Goal: Task Accomplishment & Management: Manage account settings

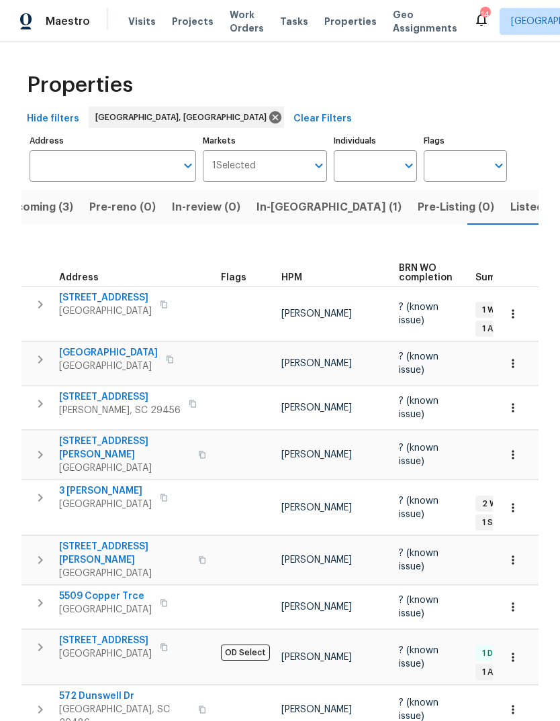
click at [136, 18] on span "Visits" at bounding box center [142, 21] width 28 height 13
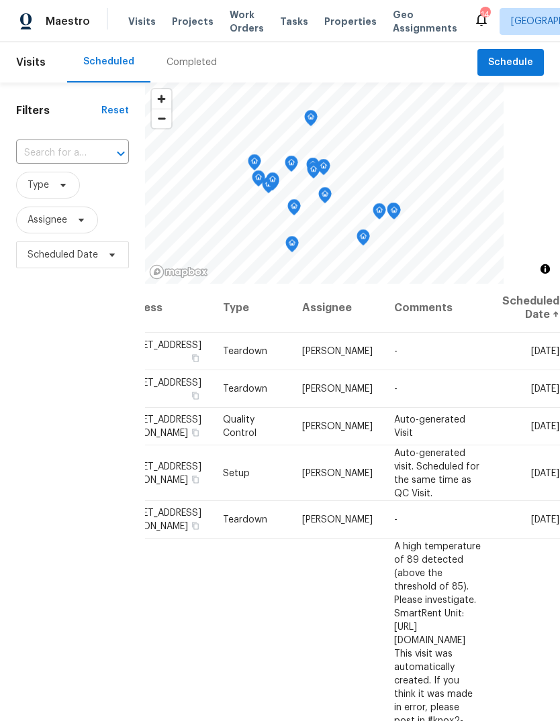
scroll to position [0, 118]
click at [0, 0] on icon at bounding box center [0, 0] width 0 height 0
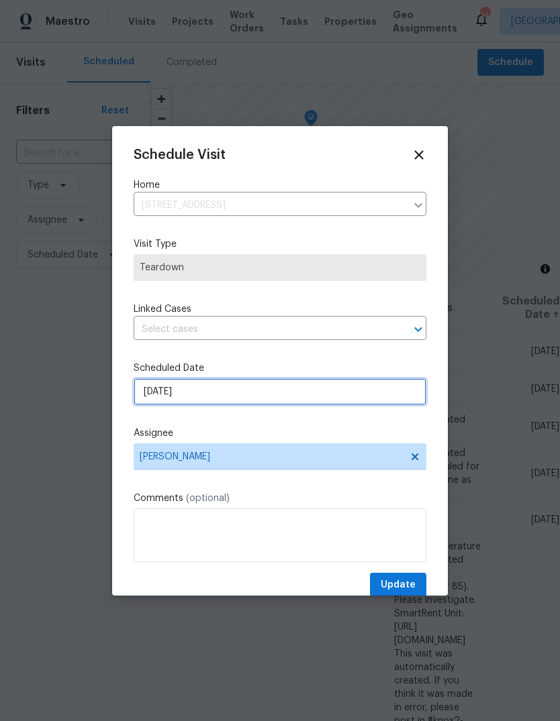
click at [303, 394] on input "8/11/2025" at bounding box center [280, 391] width 293 height 27
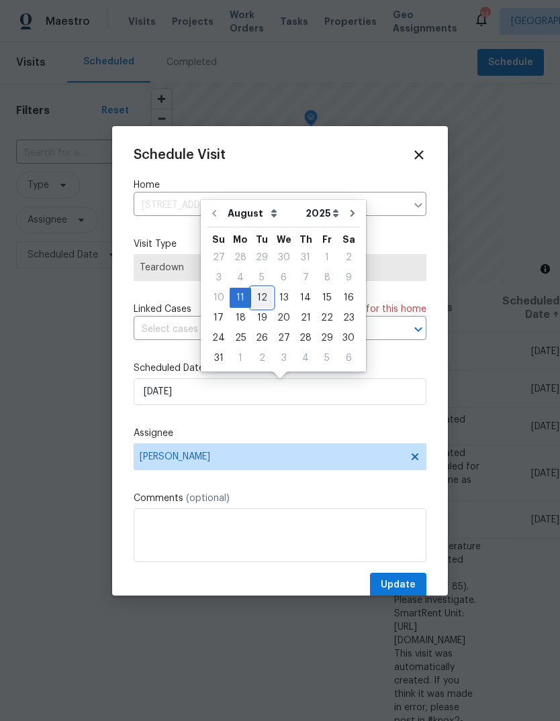
click at [260, 297] on div "12" at bounding box center [261, 298] width 21 height 19
type input "8/12/2025"
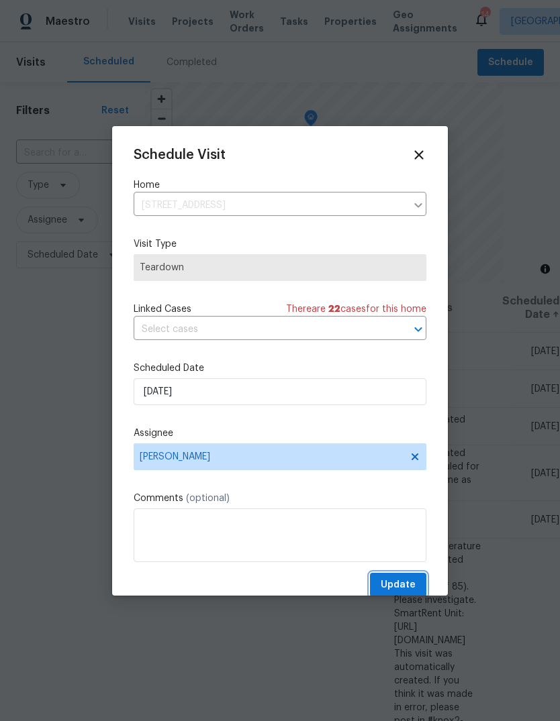
click at [403, 588] on span "Update" at bounding box center [397, 585] width 35 height 17
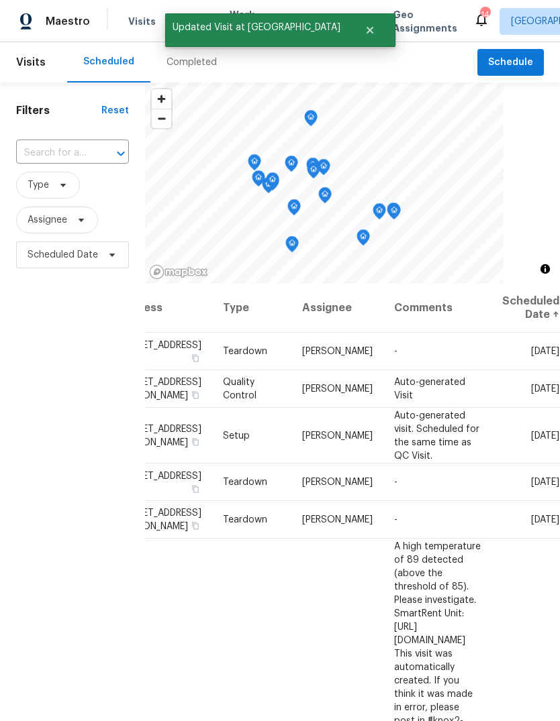
click at [0, 0] on div at bounding box center [0, 0] width 0 height 0
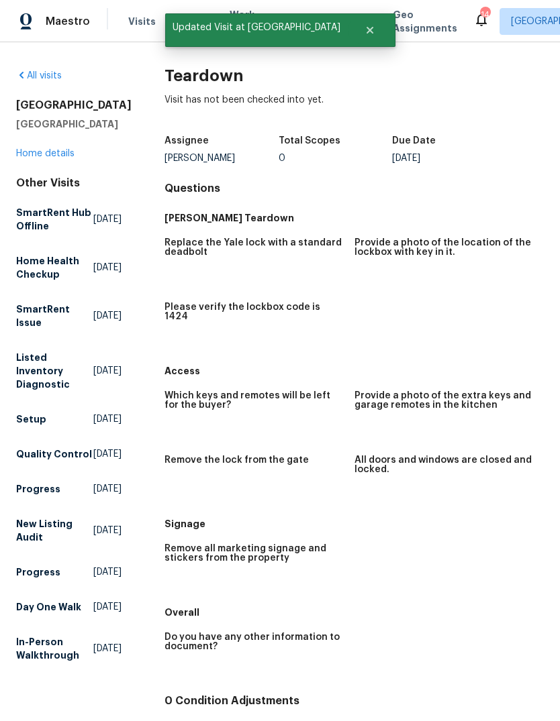
click at [139, 27] on span "Visits" at bounding box center [142, 21] width 28 height 13
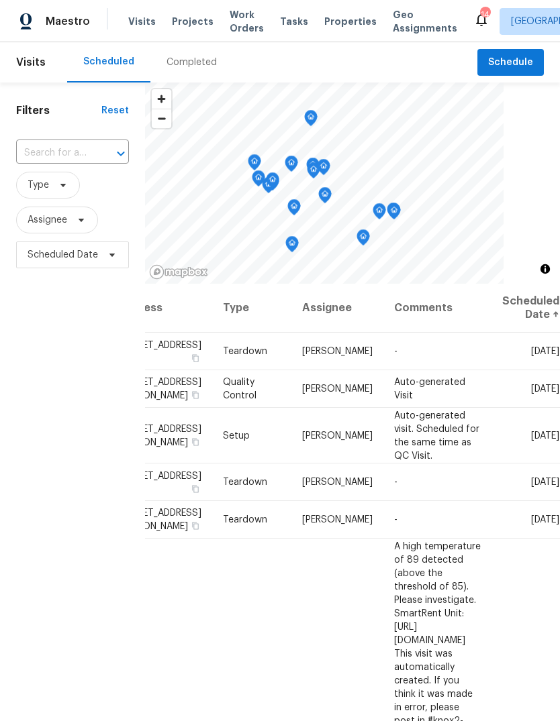
scroll to position [0, 118]
click at [0, 0] on span at bounding box center [0, 0] width 0 height 0
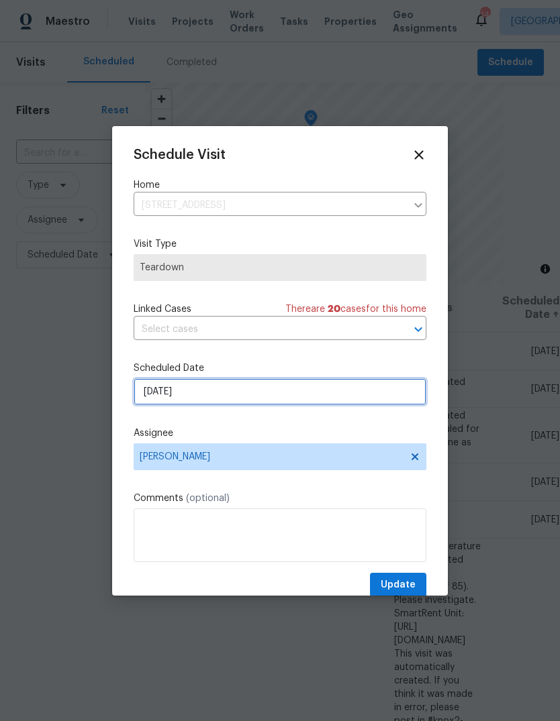
click at [303, 396] on input "8/11/2025" at bounding box center [280, 391] width 293 height 27
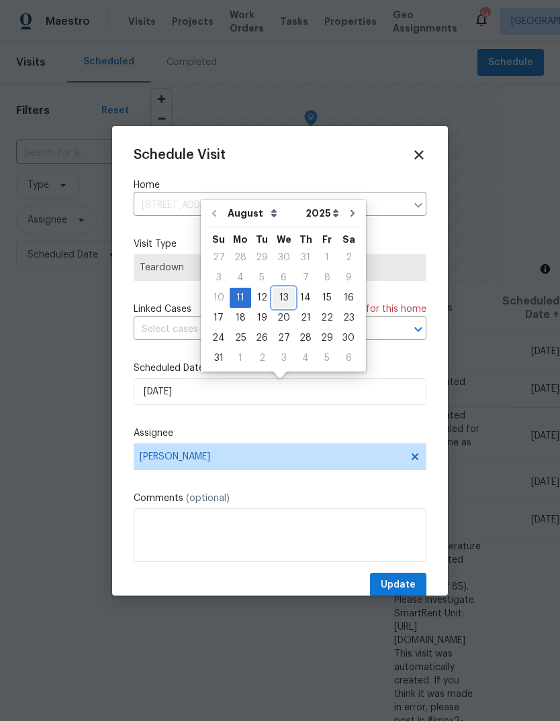
click at [286, 295] on div "13" at bounding box center [283, 298] width 22 height 19
type input "8/13/2025"
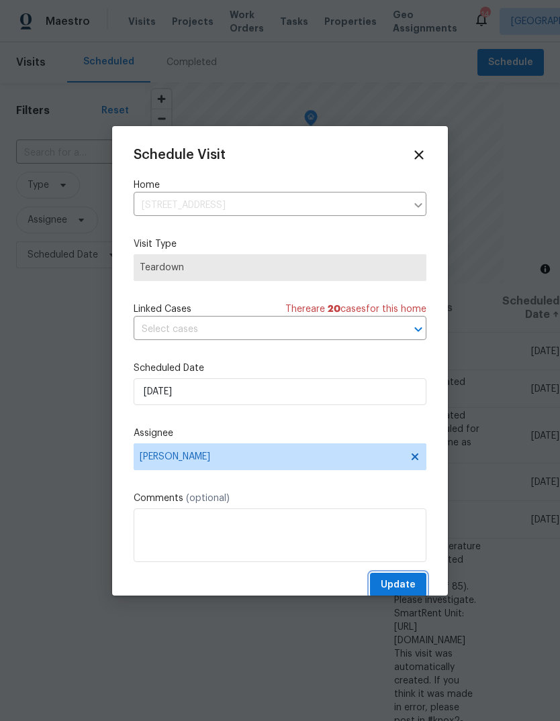
click at [412, 583] on span "Update" at bounding box center [397, 585] width 35 height 17
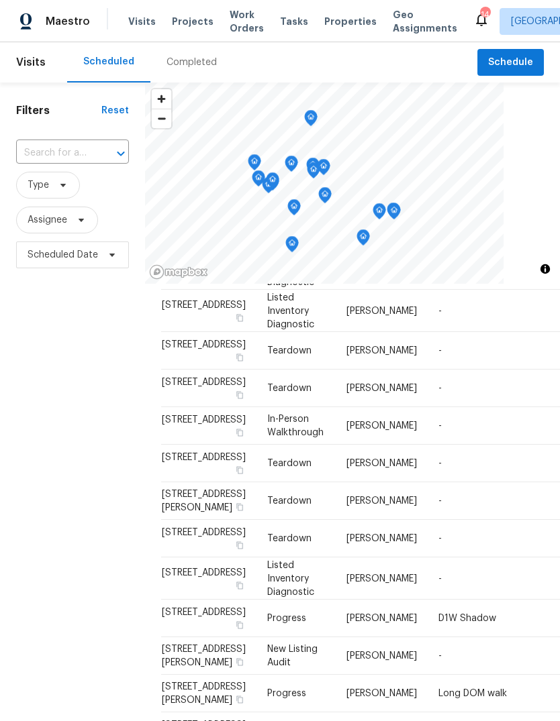
scroll to position [876, 0]
